Goal: Participate in discussion: Engage in conversation with other users on a specific topic

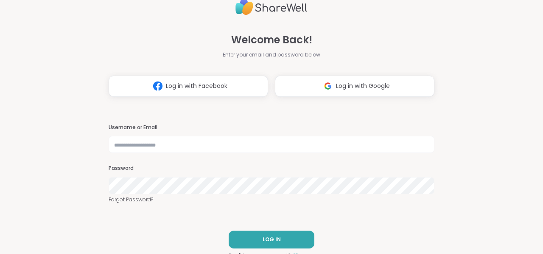
click at [427, 203] on div "Welcome Back! Enter your email and password below Log in with Facebook Log in w…" at bounding box center [271, 127] width 543 height 254
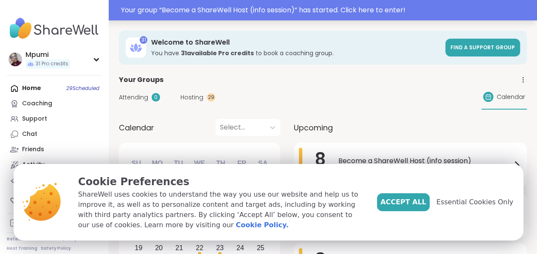
click at [360, 8] on div "Your group “ Become a ShareWell Host (info session) ” has started. Click here t…" at bounding box center [326, 10] width 411 height 10
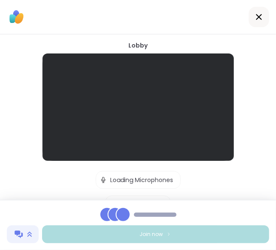
click at [141, 96] on div at bounding box center [137, 107] width 191 height 107
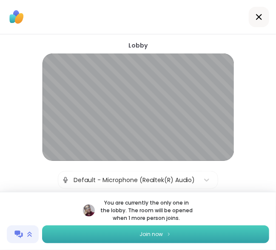
click at [152, 233] on span "Join now" at bounding box center [150, 235] width 23 height 8
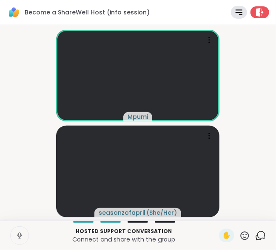
click at [256, 237] on icon at bounding box center [260, 236] width 11 height 11
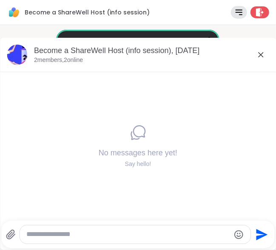
click at [148, 234] on textarea "Type your message" at bounding box center [127, 234] width 203 height 9
paste textarea "**********"
type textarea "**********"
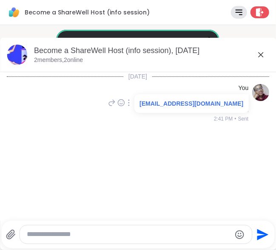
click at [260, 52] on icon at bounding box center [260, 55] width 10 height 10
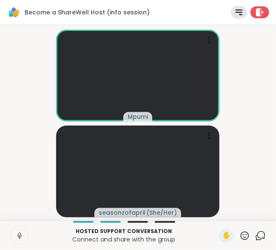
click at [255, 234] on icon at bounding box center [260, 236] width 11 height 11
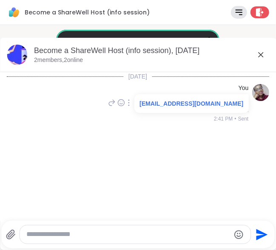
click at [113, 237] on textarea "Type your message" at bounding box center [127, 234] width 203 height 9
paste textarea "**********"
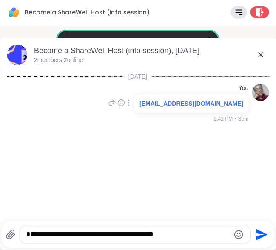
type textarea "**********"
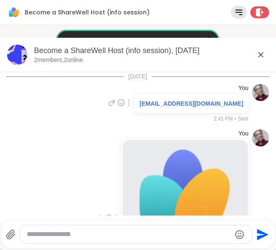
click at [259, 56] on icon at bounding box center [260, 55] width 10 height 10
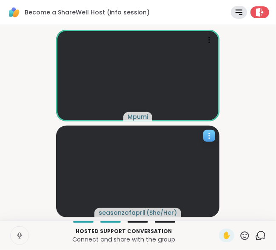
click at [207, 135] on icon at bounding box center [209, 136] width 8 height 8
click at [254, 163] on video-player-container "Mpumi seasonzofapril ( She/Her )" at bounding box center [137, 122] width 265 height 189
click at [255, 238] on icon at bounding box center [260, 236] width 11 height 11
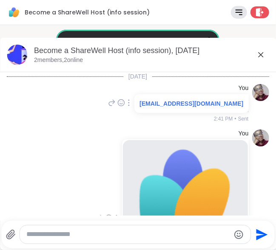
scroll to position [95, 0]
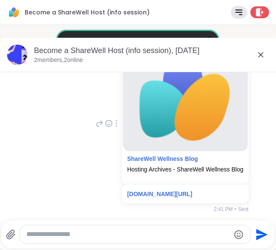
click at [115, 235] on textarea "Type your message" at bounding box center [127, 234] width 203 height 9
paste textarea "**********"
type textarea "**********"
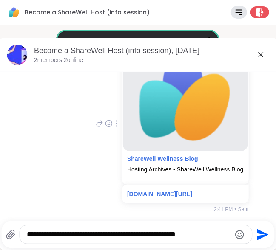
click at [258, 234] on icon "Send" at bounding box center [262, 235] width 14 height 14
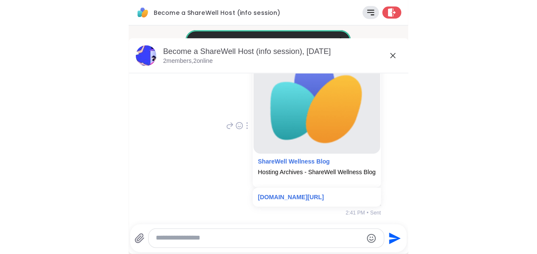
scroll to position [148, 0]
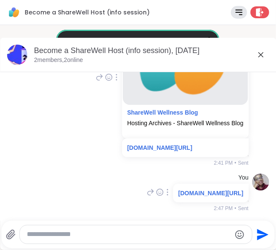
click at [257, 56] on icon at bounding box center [260, 55] width 10 height 10
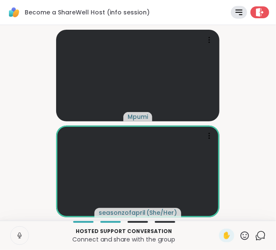
click at [239, 234] on icon at bounding box center [244, 236] width 11 height 11
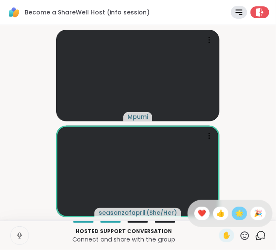
click at [235, 211] on span "🌟" at bounding box center [239, 213] width 8 height 10
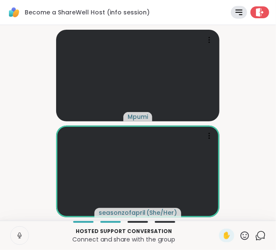
click at [240, 238] on icon at bounding box center [244, 235] width 8 height 8
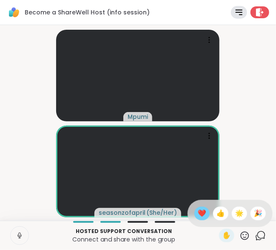
click at [197, 213] on span "❤️" at bounding box center [201, 213] width 8 height 10
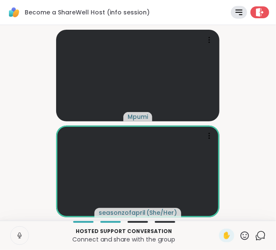
click at [239, 236] on icon at bounding box center [244, 236] width 11 height 11
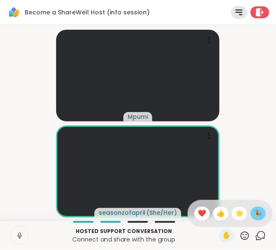
click at [253, 211] on span "🎉" at bounding box center [257, 213] width 8 height 10
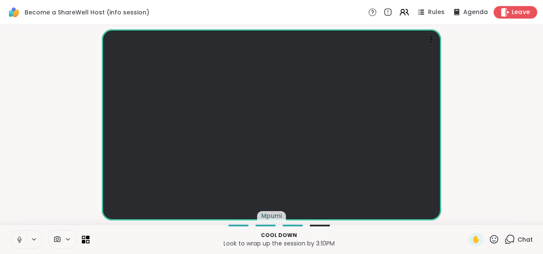
click at [521, 11] on span "Leave" at bounding box center [521, 12] width 19 height 9
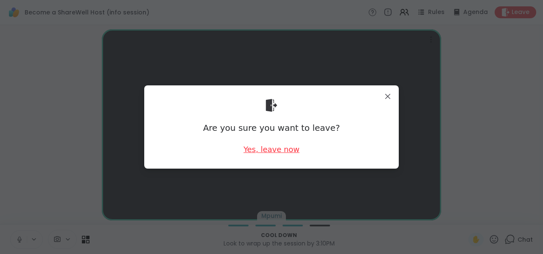
click at [270, 150] on div "Yes, leave now" at bounding box center [272, 149] width 56 height 11
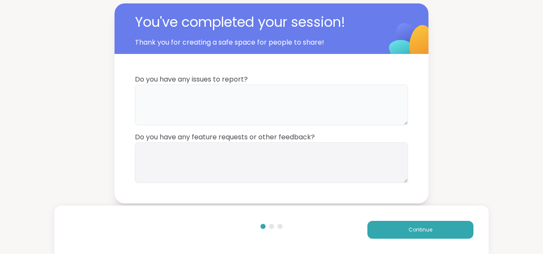
click at [203, 99] on textarea at bounding box center [271, 104] width 273 height 41
type textarea "**"
click at [409, 228] on span "Continue" at bounding box center [421, 230] width 24 height 8
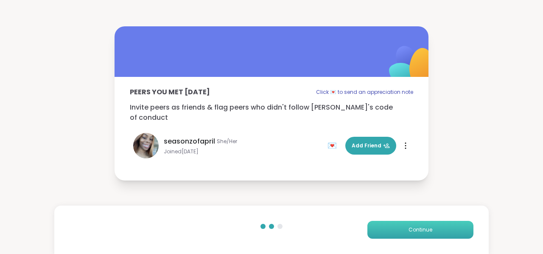
click at [415, 233] on span "Continue" at bounding box center [421, 230] width 24 height 8
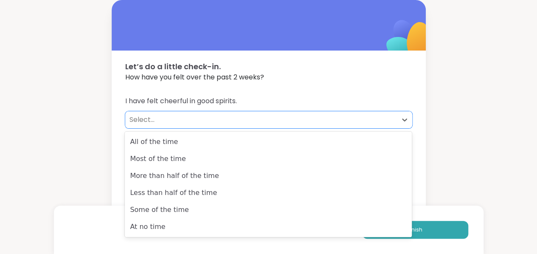
click at [138, 119] on div "Select..." at bounding box center [261, 120] width 263 height 10
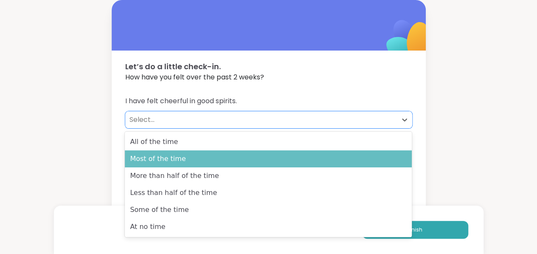
click at [154, 161] on div "Most of the time" at bounding box center [268, 158] width 287 height 17
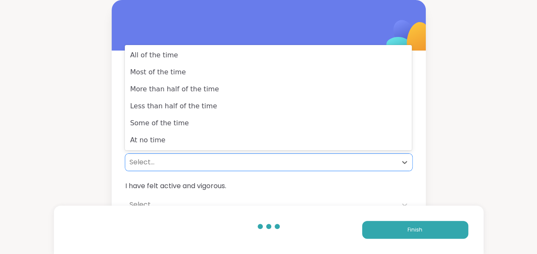
click at [154, 161] on div "Select..." at bounding box center [261, 162] width 263 height 10
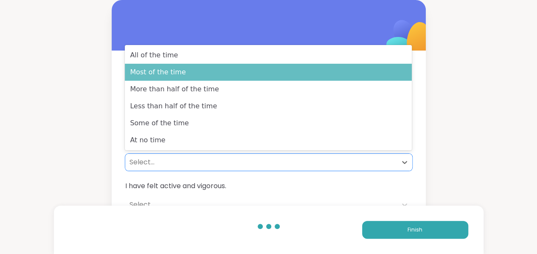
click at [173, 78] on div "Most of the time" at bounding box center [268, 72] width 287 height 17
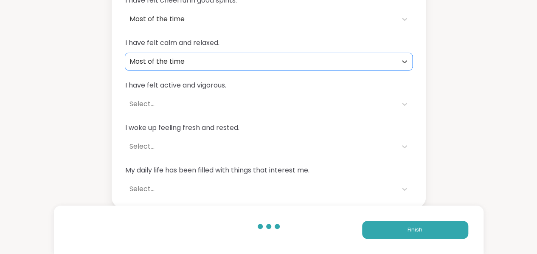
scroll to position [101, 0]
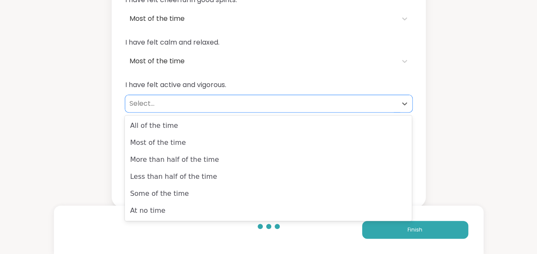
click at [146, 105] on div "Select..." at bounding box center [261, 104] width 263 height 10
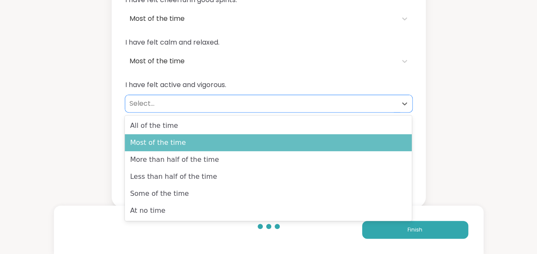
click at [146, 141] on div "Most of the time" at bounding box center [268, 142] width 287 height 17
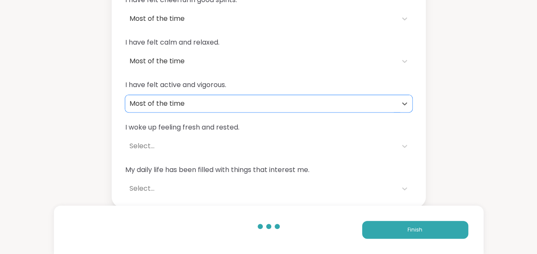
scroll to position [102, 0]
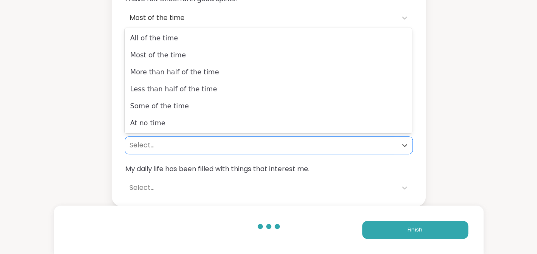
click at [145, 145] on div "Select..." at bounding box center [261, 145] width 263 height 10
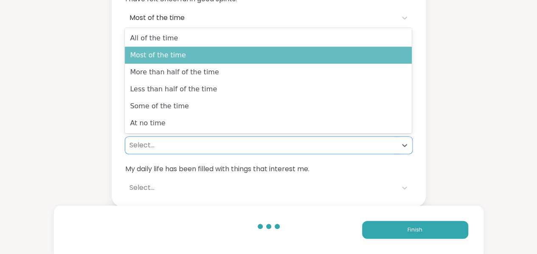
click at [155, 58] on div "Most of the time" at bounding box center [268, 55] width 287 height 17
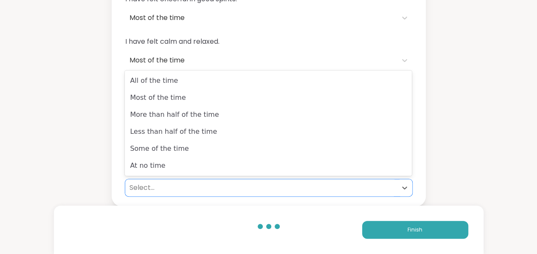
click at [145, 186] on div "Select..." at bounding box center [261, 188] width 263 height 10
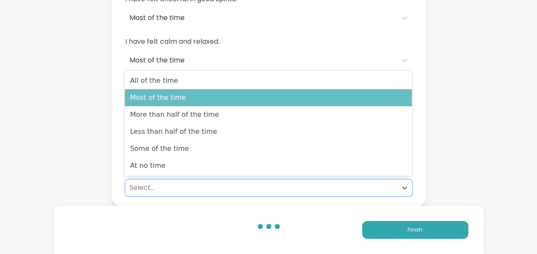
click at [172, 101] on div "Most of the time" at bounding box center [268, 97] width 287 height 17
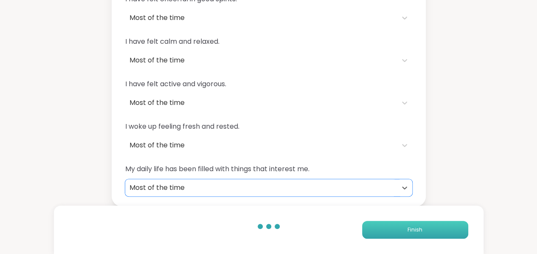
click at [408, 234] on button "Finish" at bounding box center [415, 230] width 106 height 18
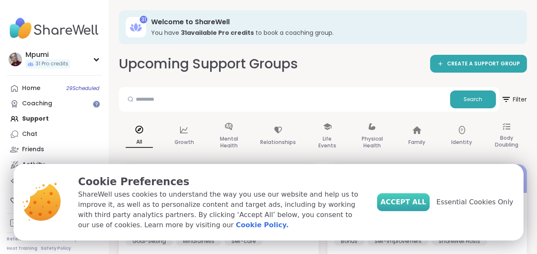
click at [417, 207] on span "Accept All" at bounding box center [403, 202] width 46 height 10
